Goal: Find specific page/section: Find specific page/section

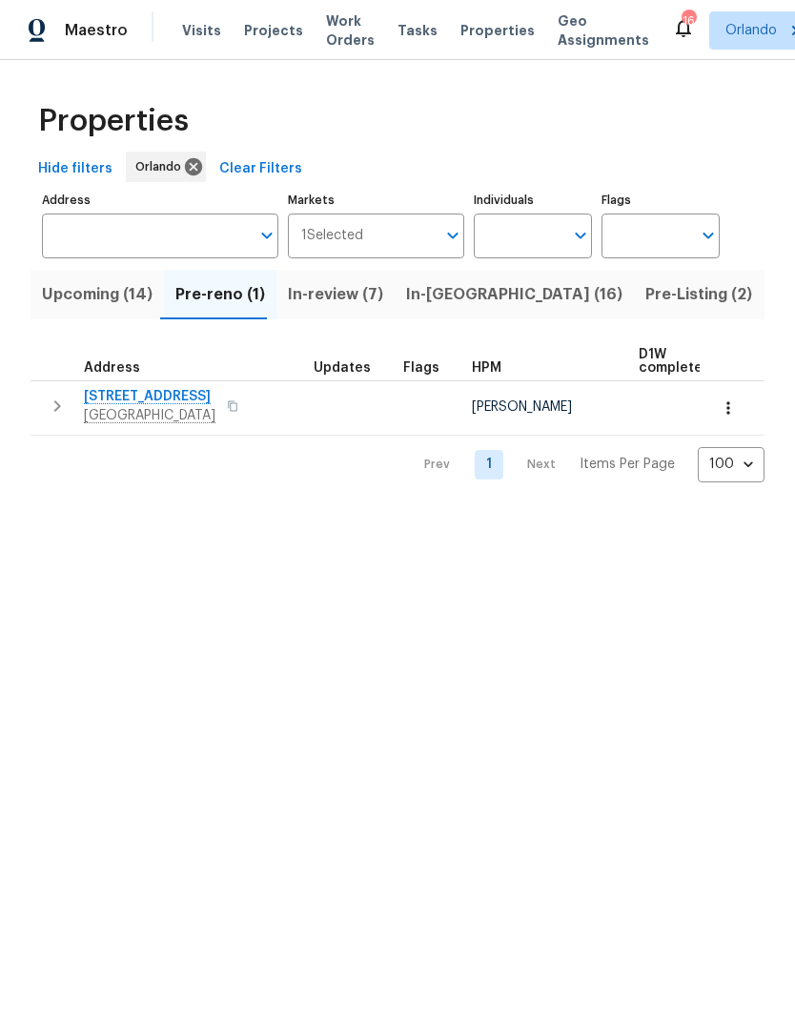
scroll to position [0, 17]
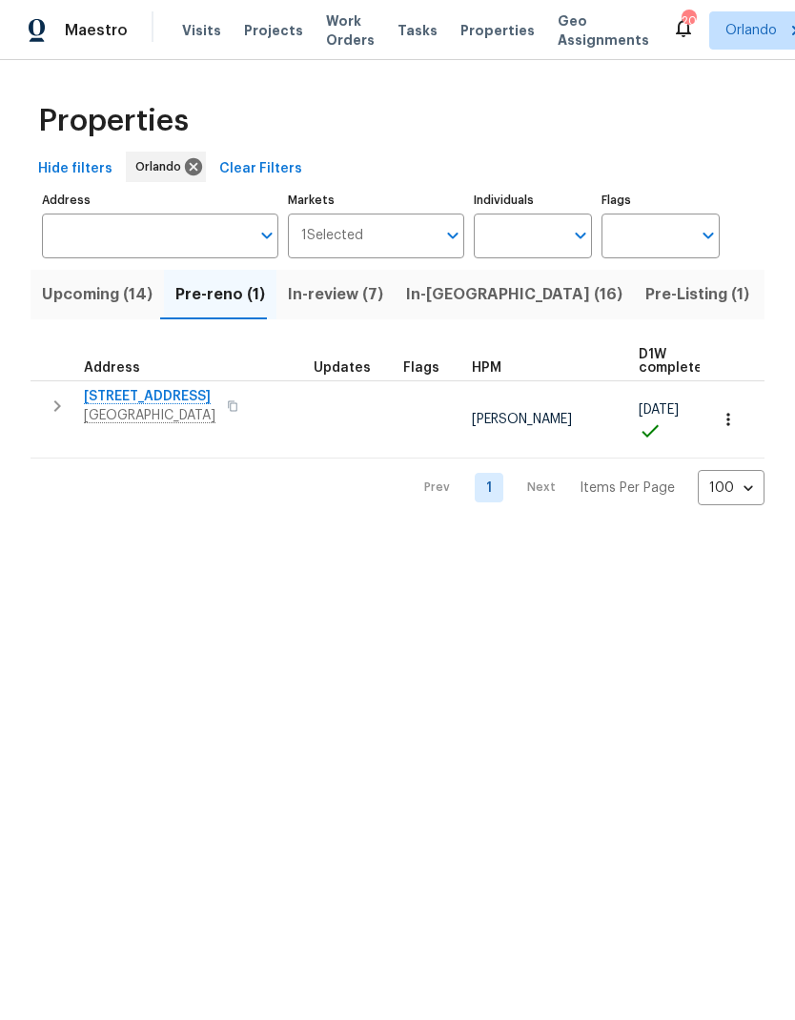
click at [174, 252] on input "Address" at bounding box center [146, 236] width 208 height 45
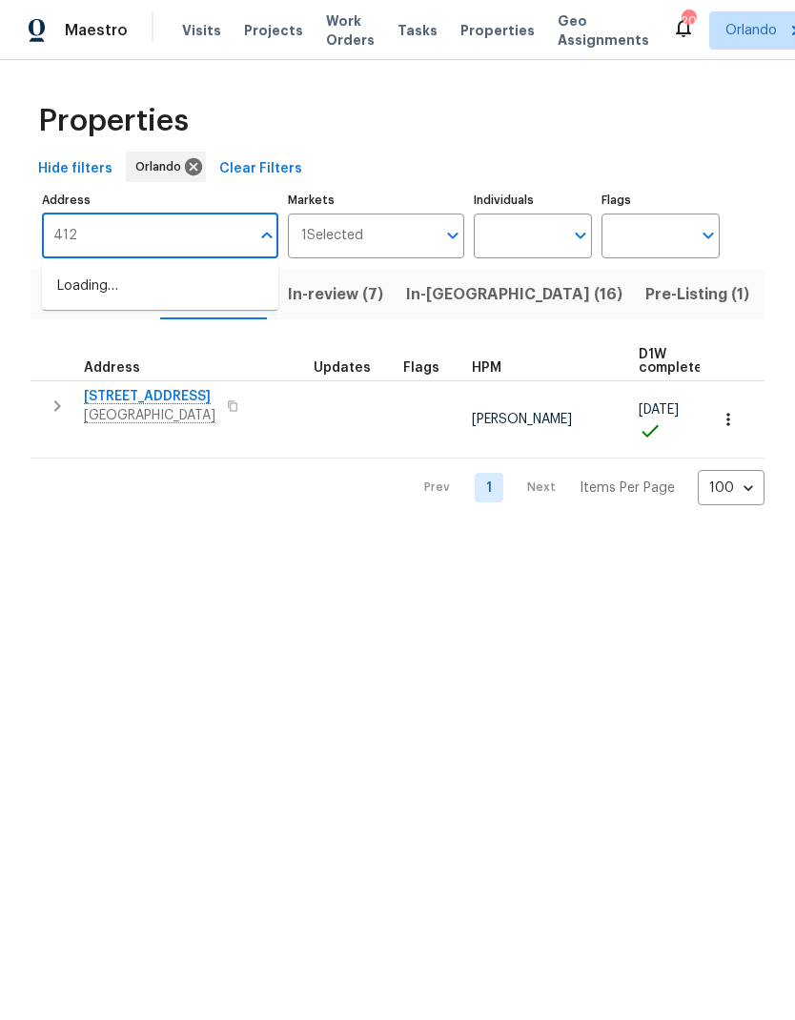
type input "4121"
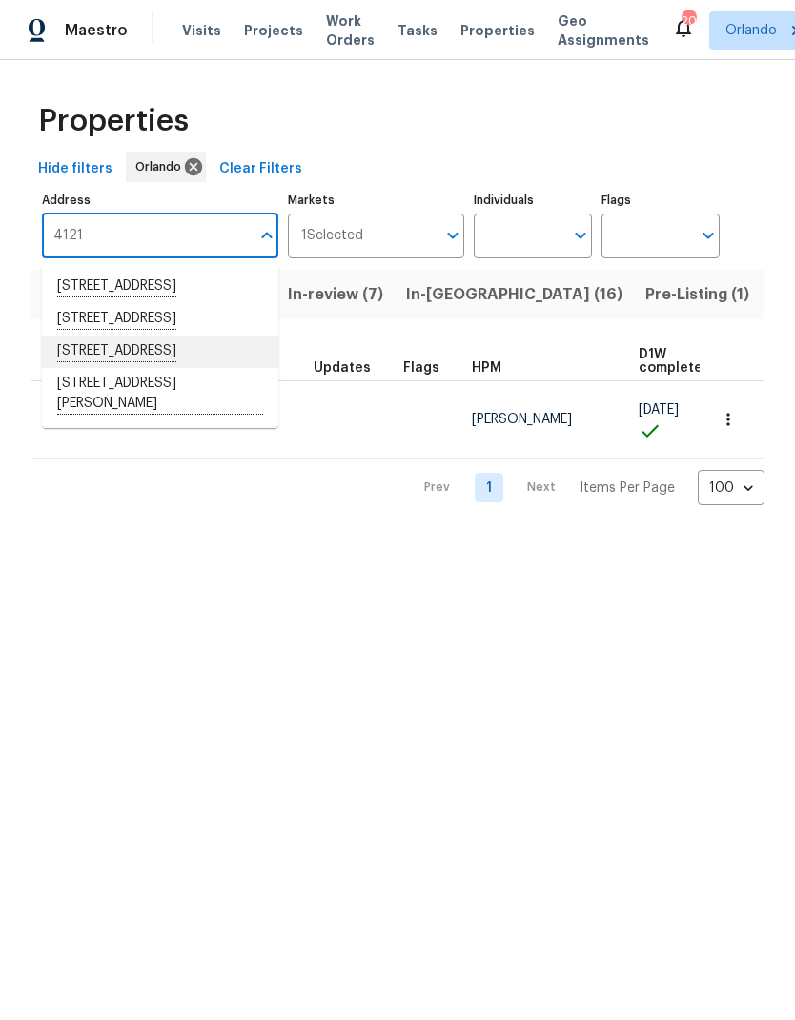
click at [223, 368] on li "4121 Shelter Bay Dr Kissimmee FL 34746" at bounding box center [160, 352] width 236 height 32
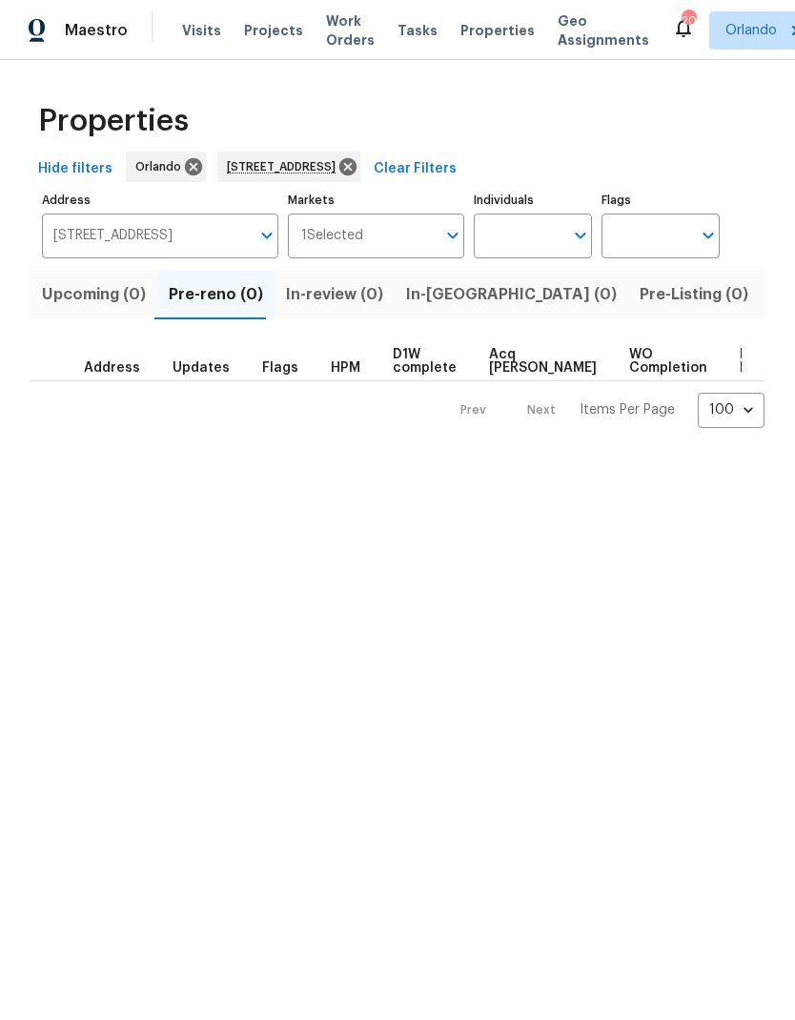
click at [771, 285] on span "Listed (1)" at bounding box center [805, 294] width 69 height 27
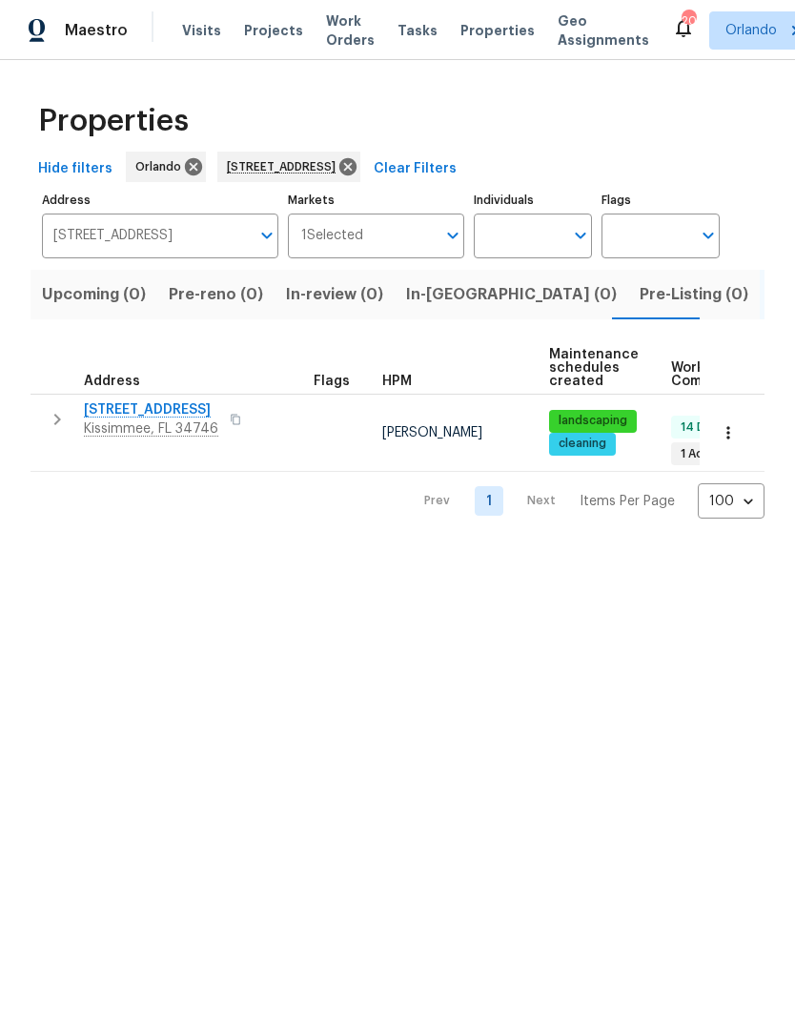
click at [734, 426] on icon "button" at bounding box center [728, 432] width 19 height 19
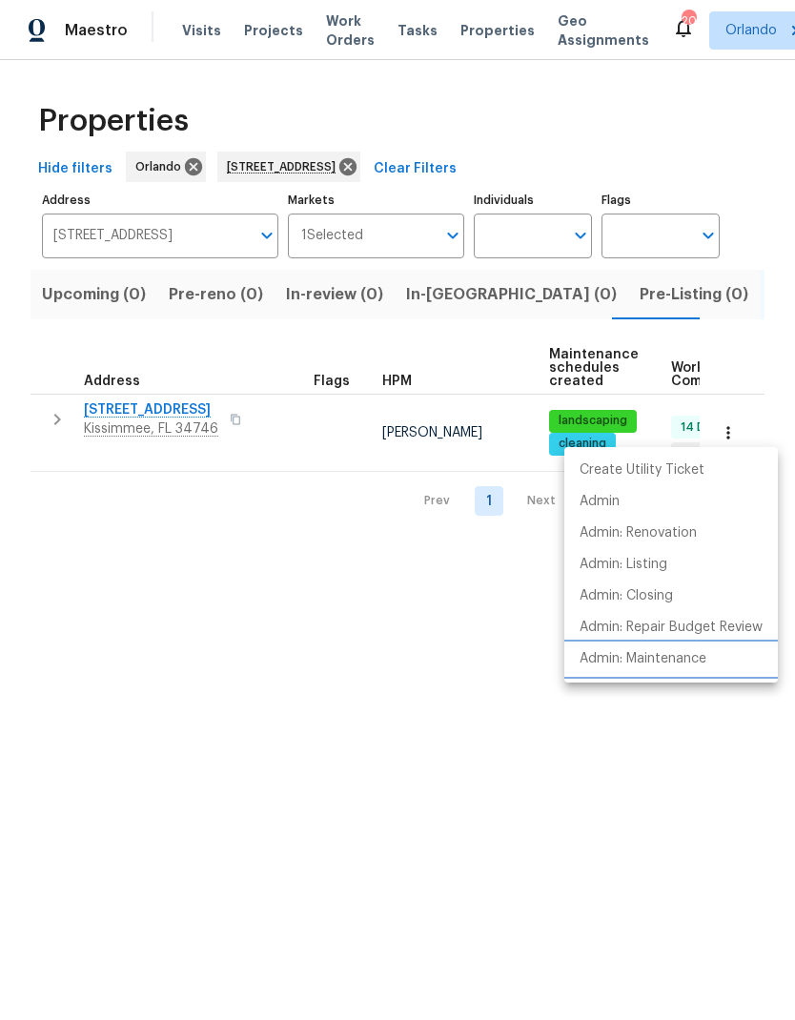
click at [660, 657] on p "Admin: Maintenance" at bounding box center [643, 659] width 127 height 20
